Goal: Task Accomplishment & Management: Use online tool/utility

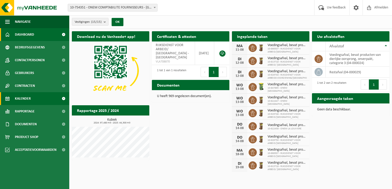
click at [28, 95] on span "Kalender" at bounding box center [23, 98] width 16 height 13
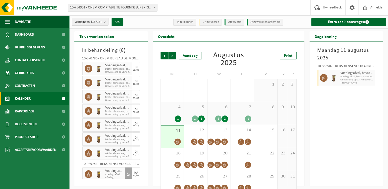
click at [87, 24] on span "Vestigingen (15/15)" at bounding box center [88, 22] width 27 height 8
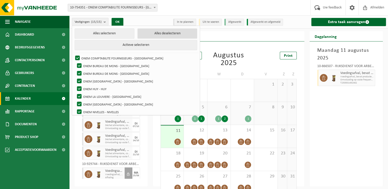
click at [148, 34] on button "Alles deselecteren" at bounding box center [168, 33] width 60 height 10
checkbox input "false"
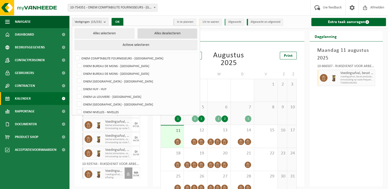
checkbox input "false"
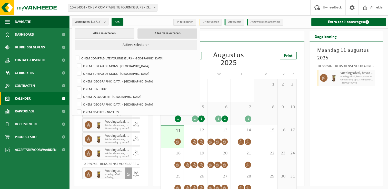
checkbox input "false"
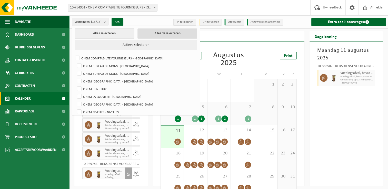
checkbox input "false"
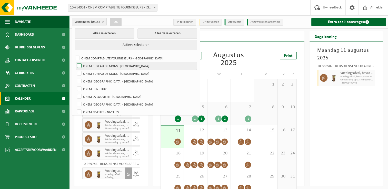
click at [126, 68] on label "ONEM BUREAU DE MONS - [GEOGRAPHIC_DATA]" at bounding box center [136, 66] width 121 height 8
click at [75, 62] on input "ONEM BUREAU DE MONS - [GEOGRAPHIC_DATA]" at bounding box center [75, 62] width 0 height 0
checkbox input "true"
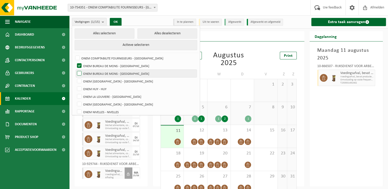
click at [124, 73] on label "ONEM BUREAU DE MONS - [GEOGRAPHIC_DATA]" at bounding box center [136, 74] width 121 height 8
click at [75, 70] on input "ONEM BUREAU DE MONS - [GEOGRAPHIC_DATA]" at bounding box center [75, 70] width 0 height 0
checkbox input "true"
click at [116, 22] on button "OK" at bounding box center [116, 22] width 12 height 8
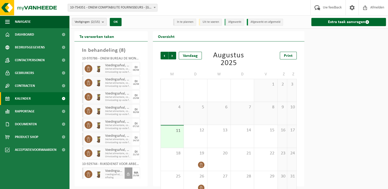
click at [97, 24] on span "Vestigingen (2/15)" at bounding box center [87, 22] width 25 height 8
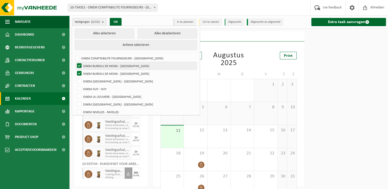
click at [112, 65] on label "ONEM BUREAU DE MONS - [GEOGRAPHIC_DATA]" at bounding box center [136, 66] width 121 height 8
click at [75, 62] on input "ONEM BUREAU DE MONS - [GEOGRAPHIC_DATA]" at bounding box center [75, 62] width 0 height 0
checkbox input "false"
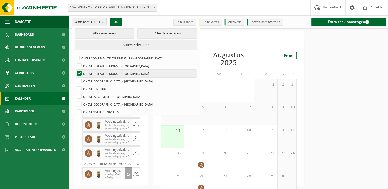
click at [112, 71] on label "ONEM BUREAU DE MONS - [GEOGRAPHIC_DATA]" at bounding box center [136, 74] width 121 height 8
click at [75, 70] on input "ONEM BUREAU DE MONS - [GEOGRAPHIC_DATA]" at bounding box center [75, 70] width 0 height 0
checkbox input "false"
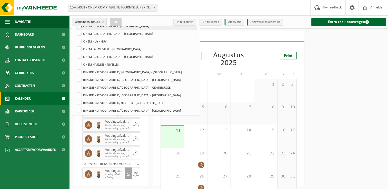
scroll to position [56, 0]
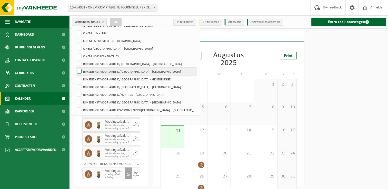
click at [109, 71] on label "RIJKSDIENST VOOR ARBEID/[GEOGRAPHIC_DATA] - [GEOGRAPHIC_DATA]" at bounding box center [136, 72] width 121 height 8
click at [75, 68] on input "RIJKSDIENST VOOR ARBEID/[GEOGRAPHIC_DATA] - [GEOGRAPHIC_DATA]" at bounding box center [75, 67] width 0 height 0
checkbox input "true"
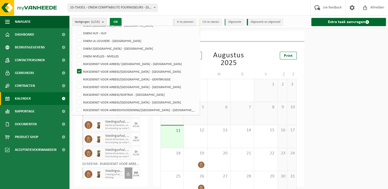
click at [119, 21] on button "OK" at bounding box center [116, 22] width 12 height 8
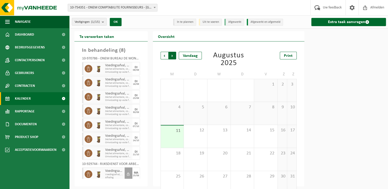
click at [162, 55] on span "Vorige" at bounding box center [165, 56] width 8 height 8
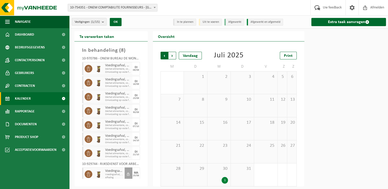
click at [174, 56] on span "Volgende" at bounding box center [173, 56] width 8 height 8
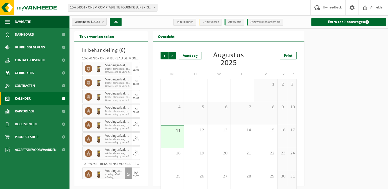
click at [174, 56] on span "Volgende" at bounding box center [173, 56] width 8 height 8
